Goal: Task Accomplishment & Management: Manage account settings

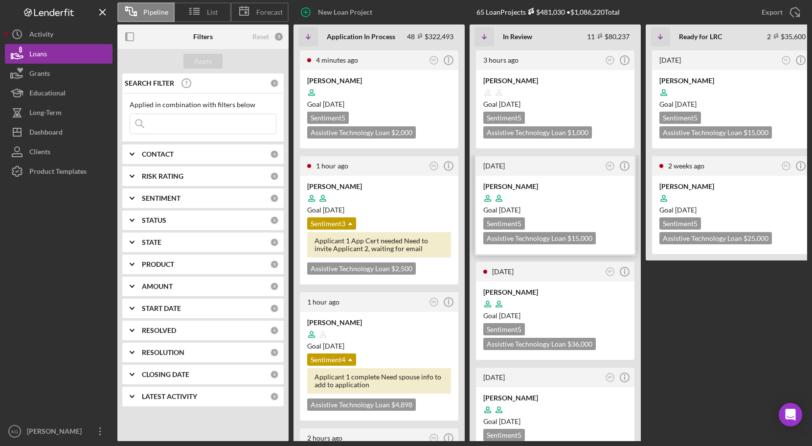
click at [598, 202] on div at bounding box center [555, 198] width 144 height 19
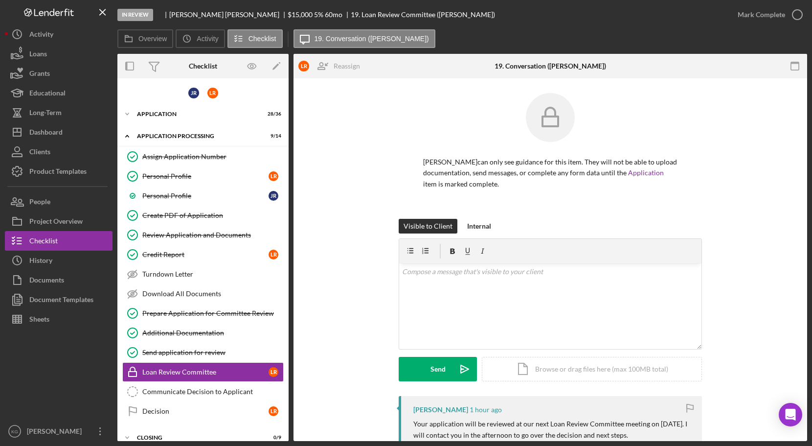
scroll to position [34, 0]
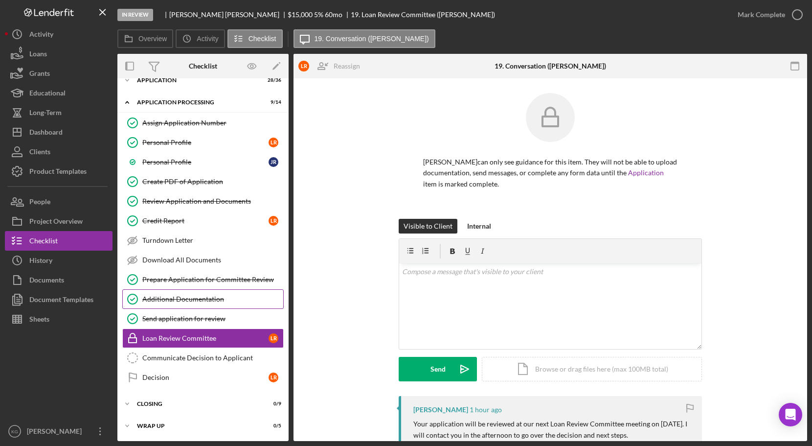
click at [172, 298] on div "Additional Documentation" at bounding box center [212, 299] width 141 height 8
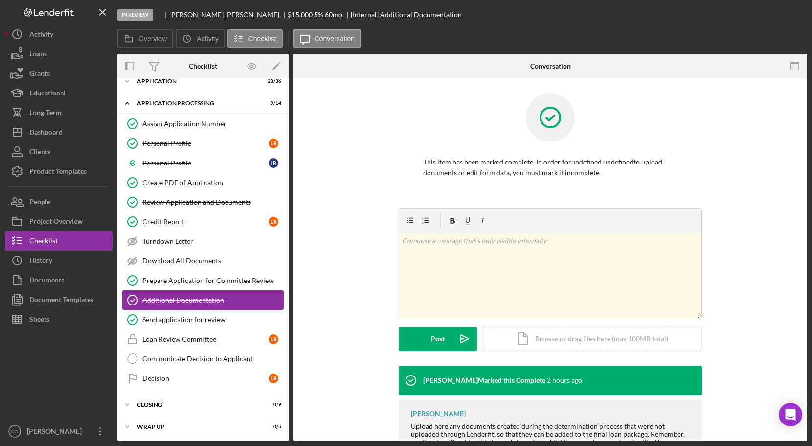
scroll to position [34, 0]
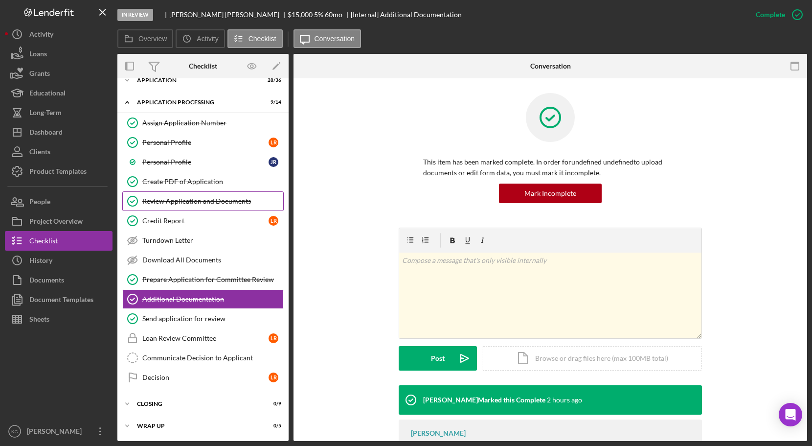
click at [152, 202] on div "Review Application and Documents" at bounding box center [212, 201] width 141 height 8
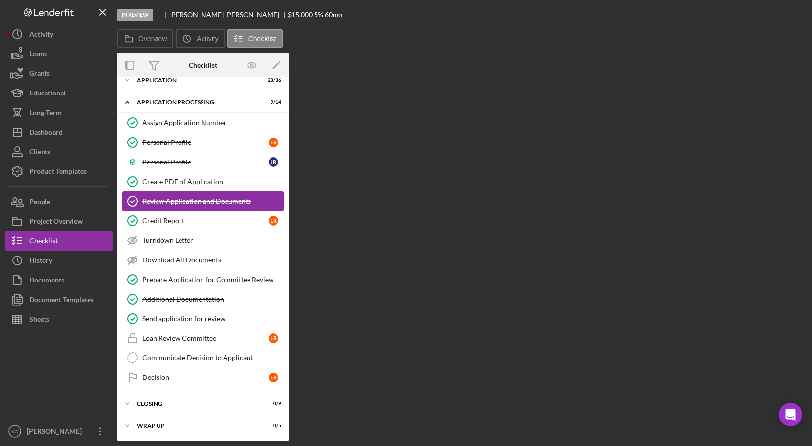
scroll to position [34, 0]
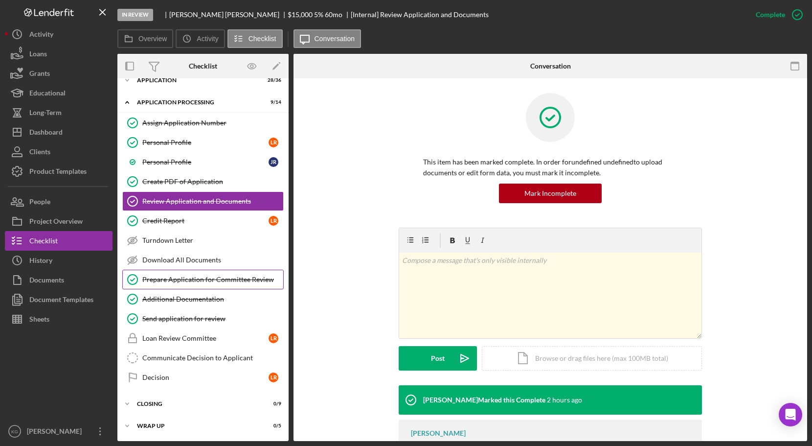
click at [169, 281] on div "Prepare Application for Committee Review" at bounding box center [212, 279] width 141 height 8
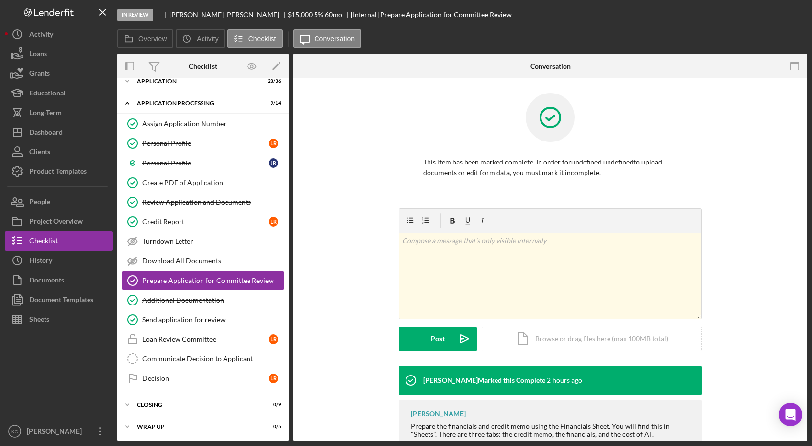
scroll to position [34, 0]
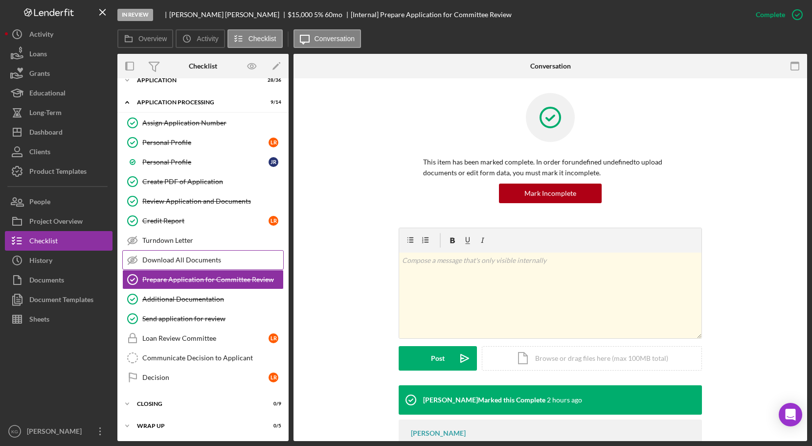
click at [163, 259] on div "Download All Documents" at bounding box center [212, 260] width 141 height 8
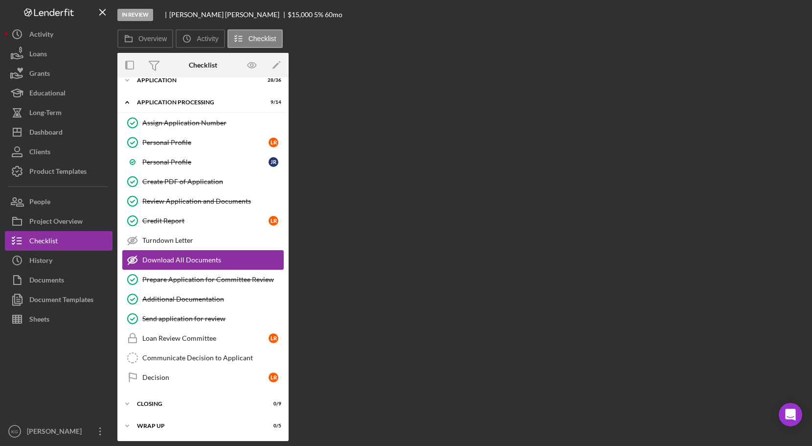
scroll to position [34, 0]
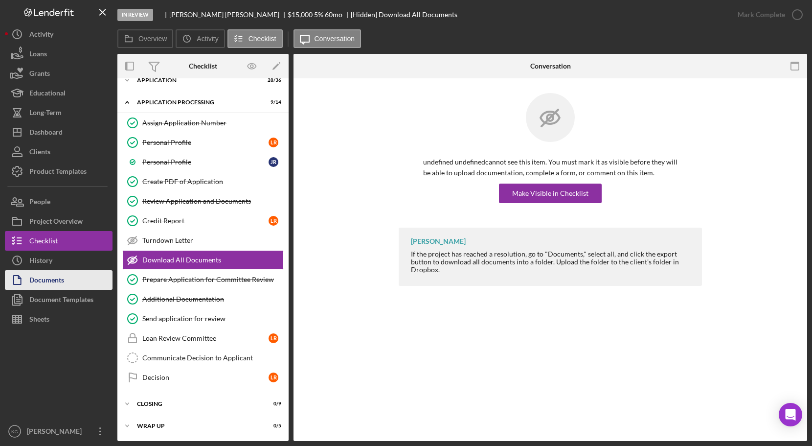
click at [55, 280] on div "Documents" at bounding box center [46, 281] width 35 height 22
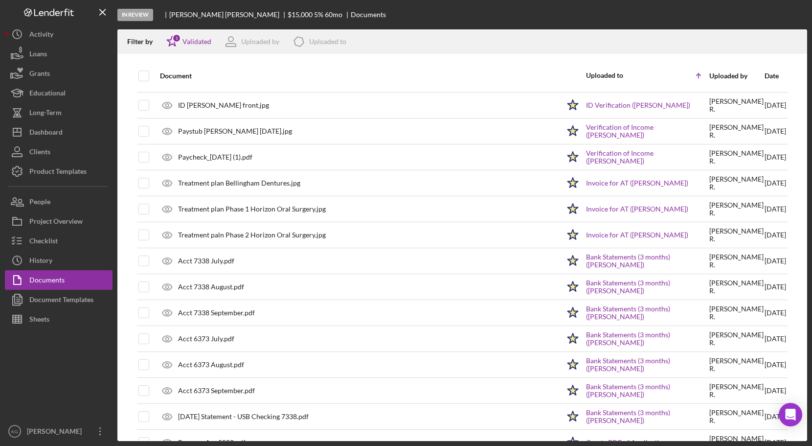
scroll to position [78, 0]
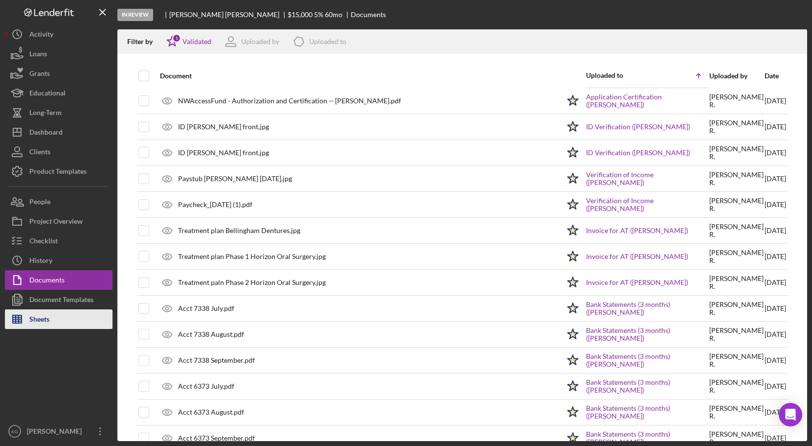
click at [35, 318] on div "Sheets" at bounding box center [39, 320] width 20 height 22
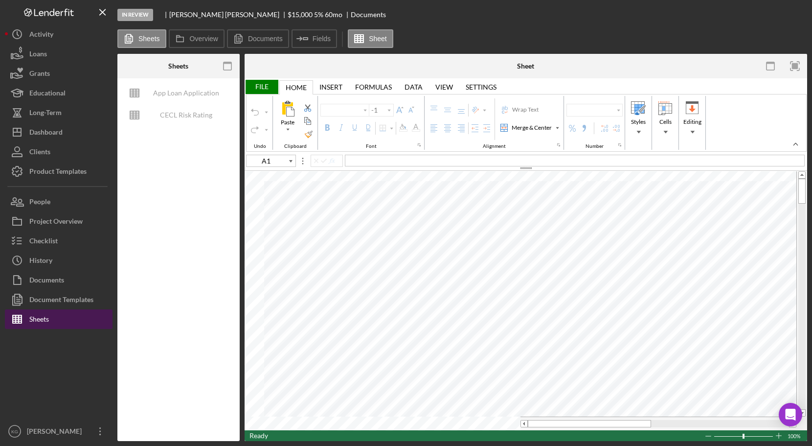
type input "Calibri"
type input "11"
type input "B53"
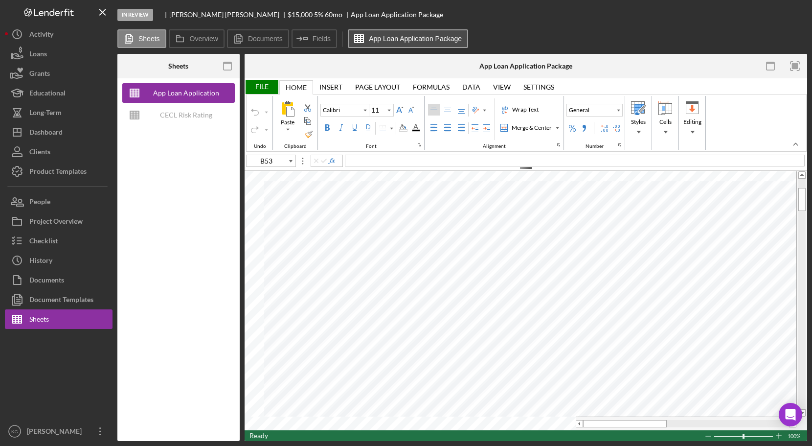
click at [401, 37] on label "App Loan Application Package" at bounding box center [415, 39] width 93 height 8
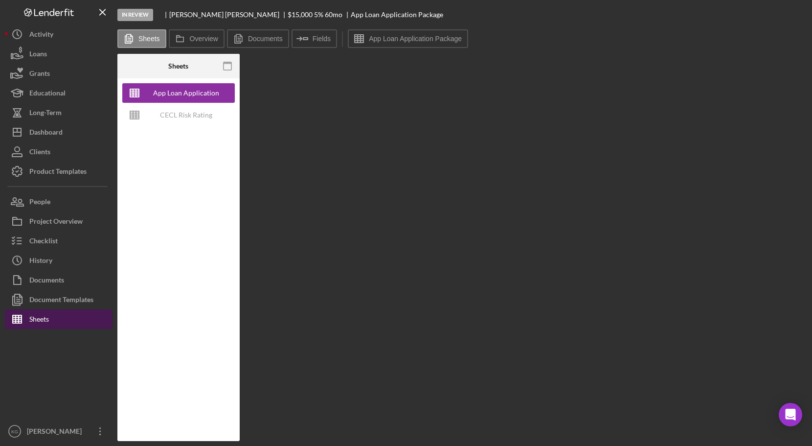
click at [49, 319] on div "Sheets" at bounding box center [39, 320] width 20 height 22
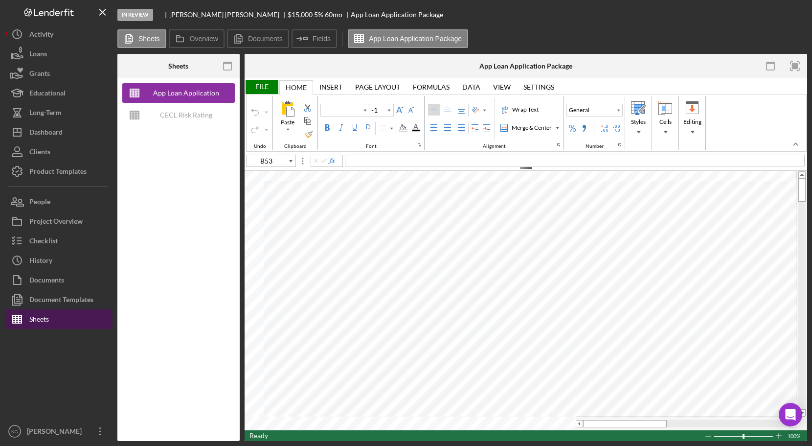
type input "Calibri"
type input "11"
type input "C11"
type input "Arial"
type input "12"
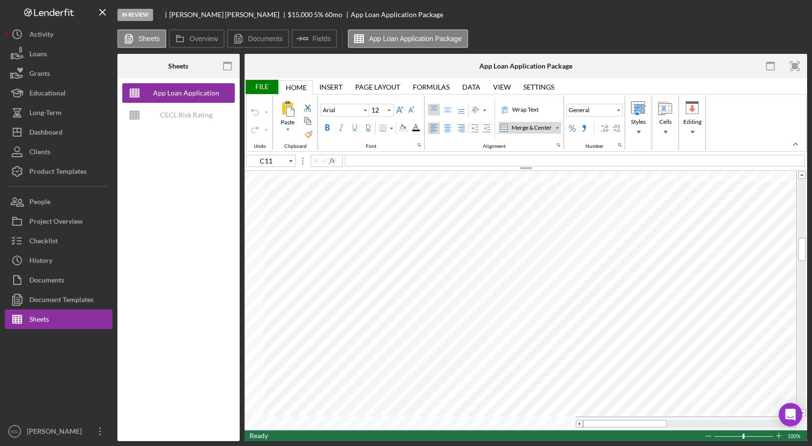
type input "F96"
type input "10"
type input "C11"
type input "12"
type input "F96"
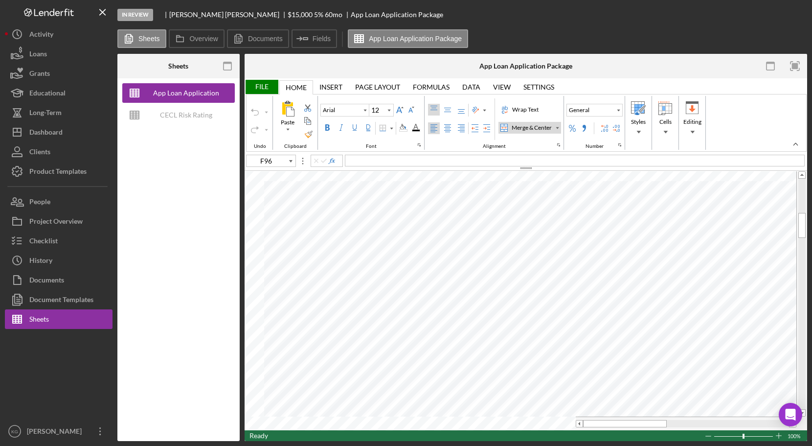
type input "10"
type input "J14"
type input "Calibri"
type input "11"
type input "C11"
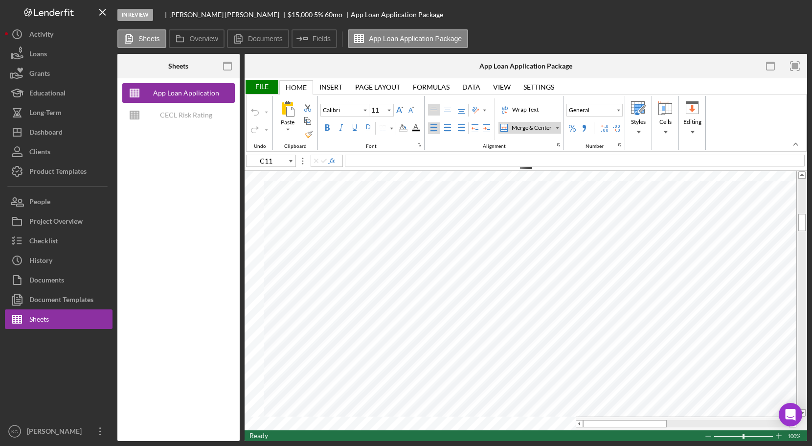
type input "Arial"
type input "12"
click at [41, 280] on div "Documents" at bounding box center [46, 281] width 35 height 22
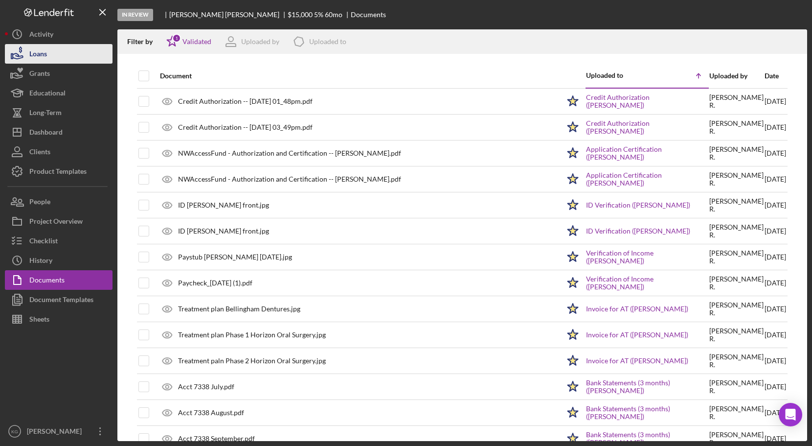
click at [43, 55] on div "Loans" at bounding box center [38, 55] width 18 height 22
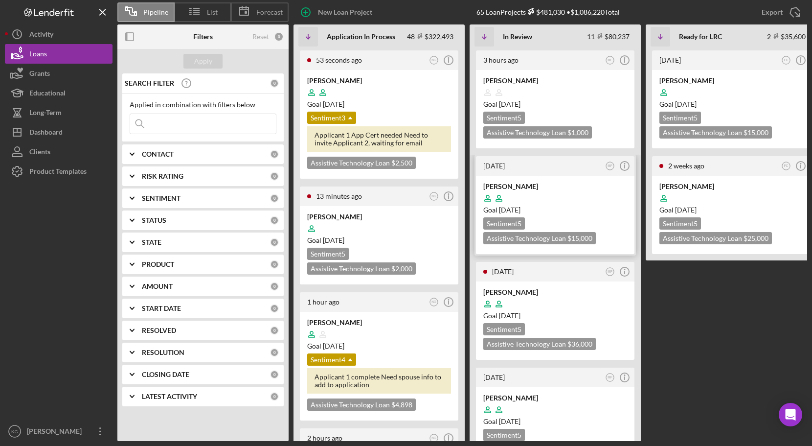
click at [605, 198] on div at bounding box center [555, 198] width 144 height 19
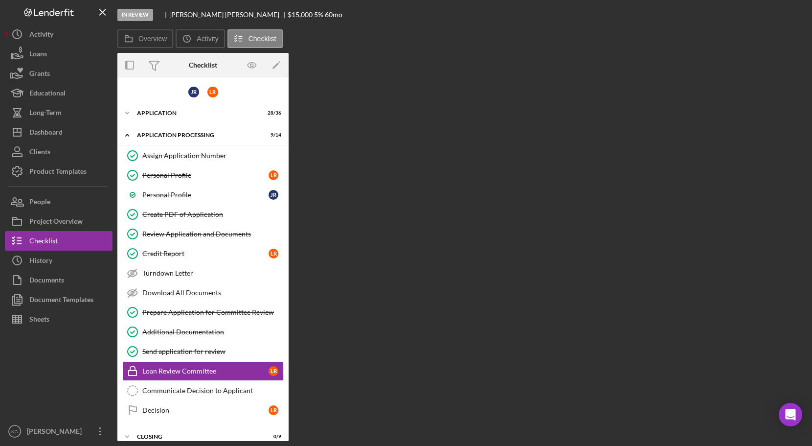
scroll to position [33, 0]
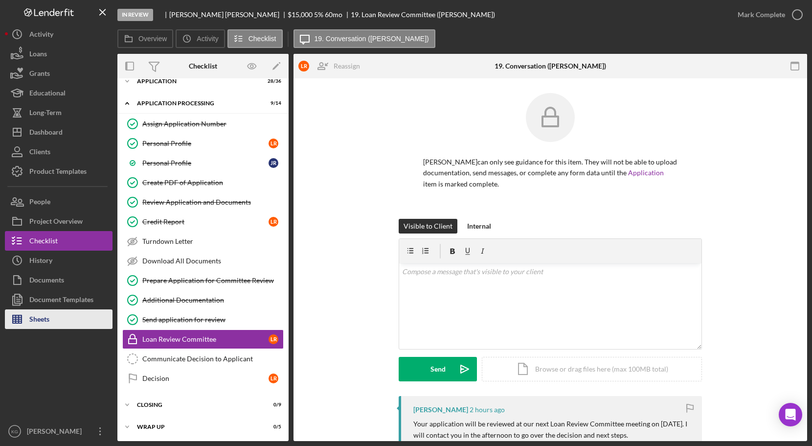
click at [40, 317] on div "Sheets" at bounding box center [39, 320] width 20 height 22
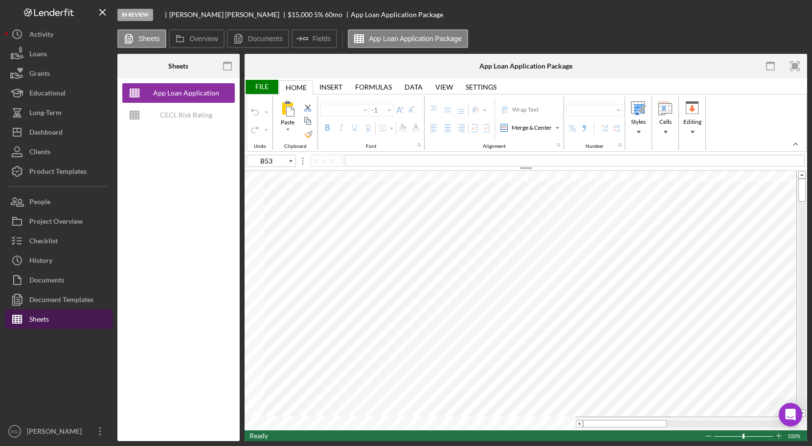
type input "Calibri"
type input "11"
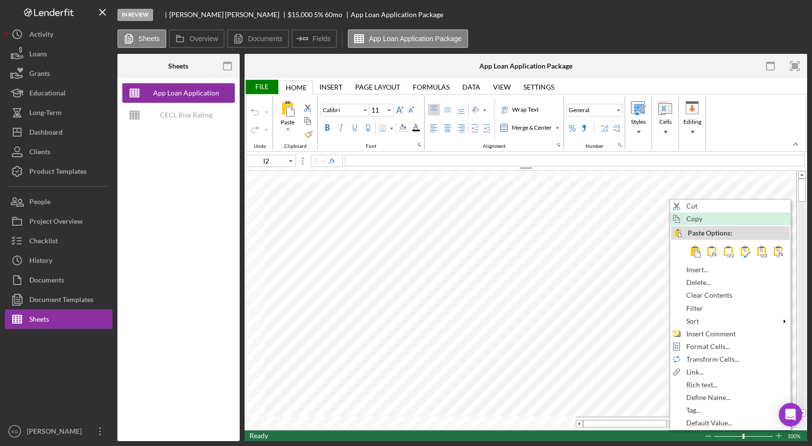
click at [699, 220] on span "Copy" at bounding box center [699, 219] width 27 height 8
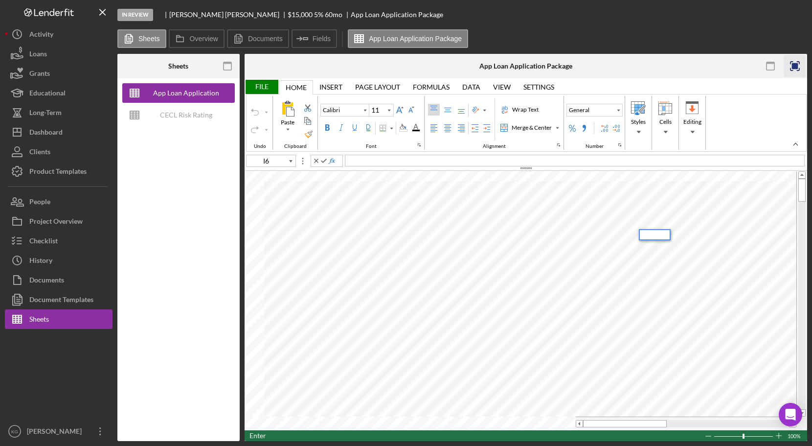
click at [795, 66] on rect "button" at bounding box center [795, 66] width 6 height 6
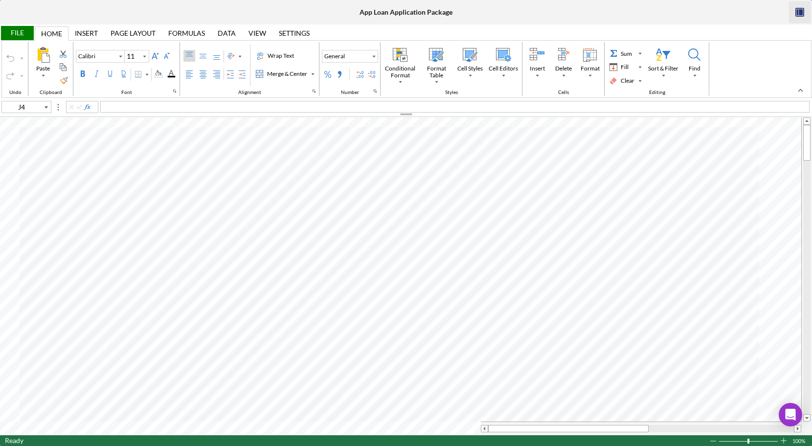
click at [18, 34] on div "File" at bounding box center [17, 33] width 34 height 14
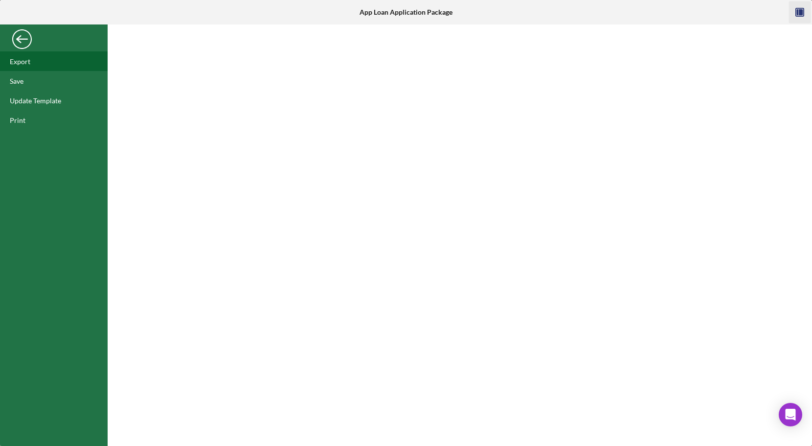
click at [22, 60] on div "Export" at bounding box center [20, 61] width 21 height 8
click at [22, 38] on div "Back" at bounding box center [22, 37] width 20 height 20
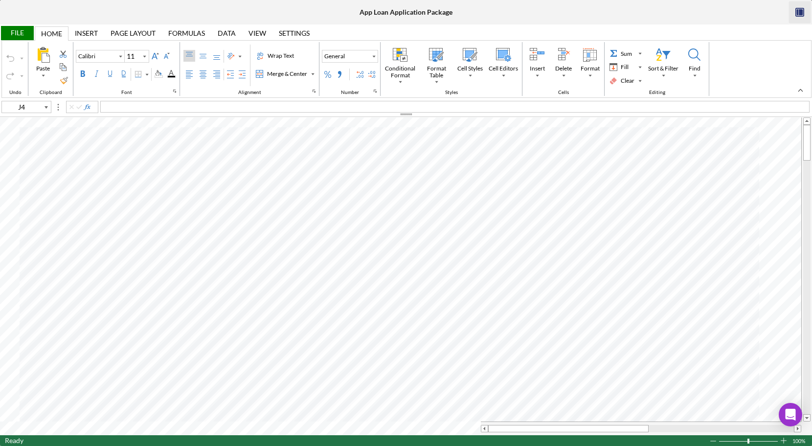
type input "P20"
click at [800, 12] on icon "button" at bounding box center [801, 12] width 4 height 6
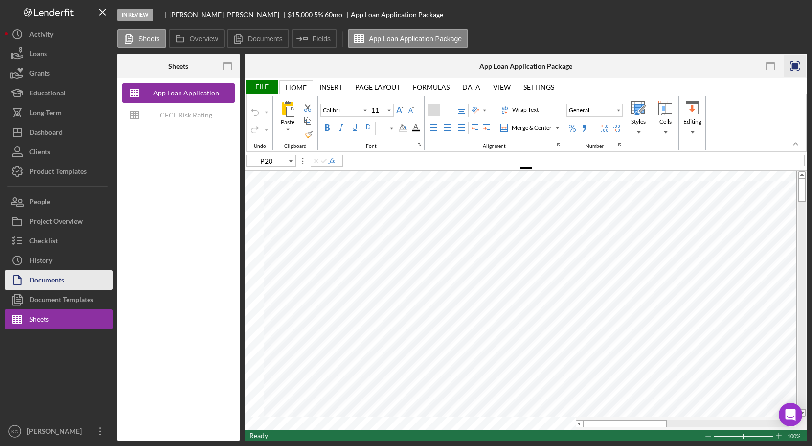
click at [68, 279] on button "Documents" at bounding box center [59, 280] width 108 height 20
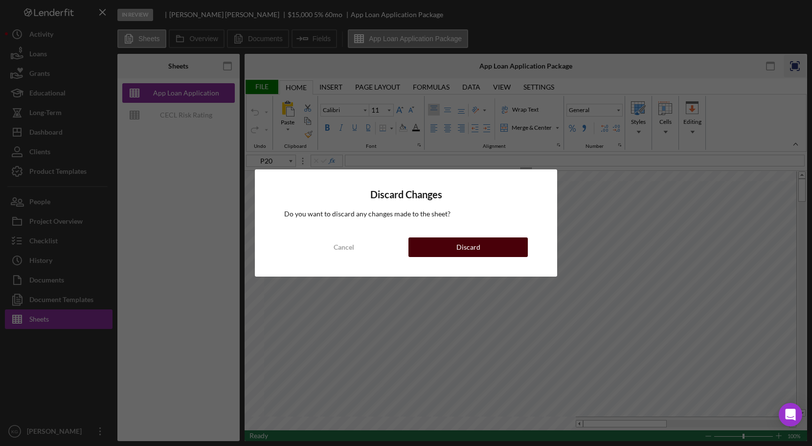
click at [438, 249] on button "Discard" at bounding box center [468, 247] width 119 height 20
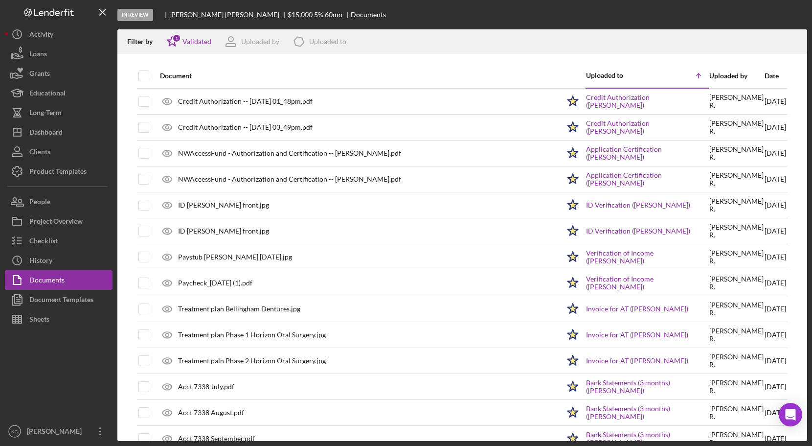
click at [743, 9] on div "In Review Lance Roosma $15,000 $5,250 5 % 60 mo Documents" at bounding box center [462, 14] width 690 height 29
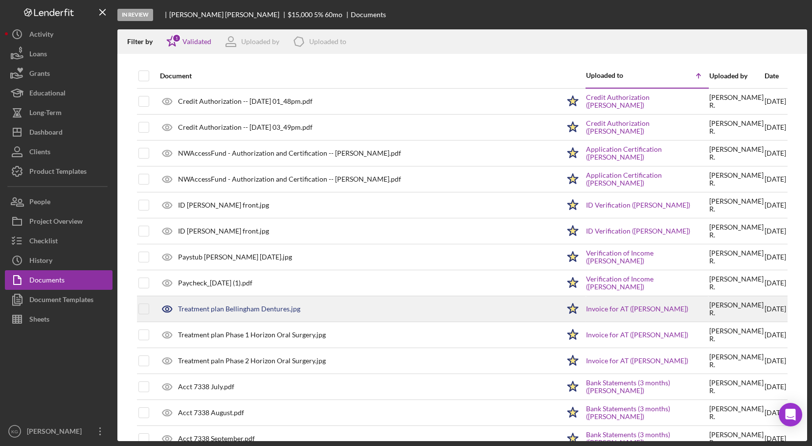
click at [276, 309] on div "Treatment plan Bellingham Dentures.jpg" at bounding box center [239, 309] width 122 height 8
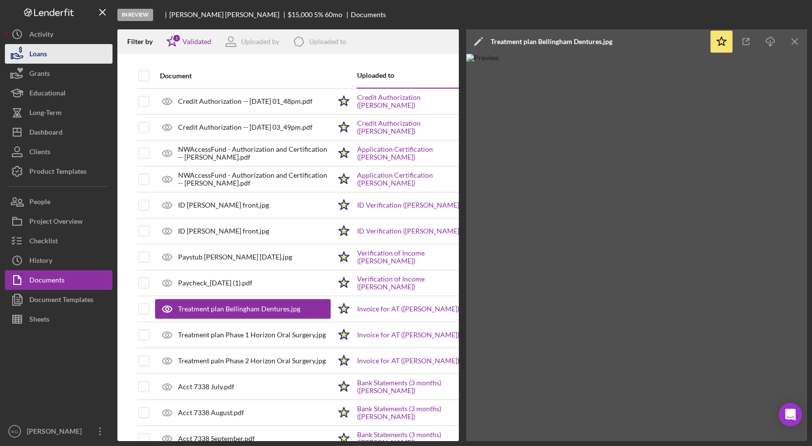
click at [65, 55] on button "Loans" at bounding box center [59, 54] width 108 height 20
